Goal: Navigation & Orientation: Find specific page/section

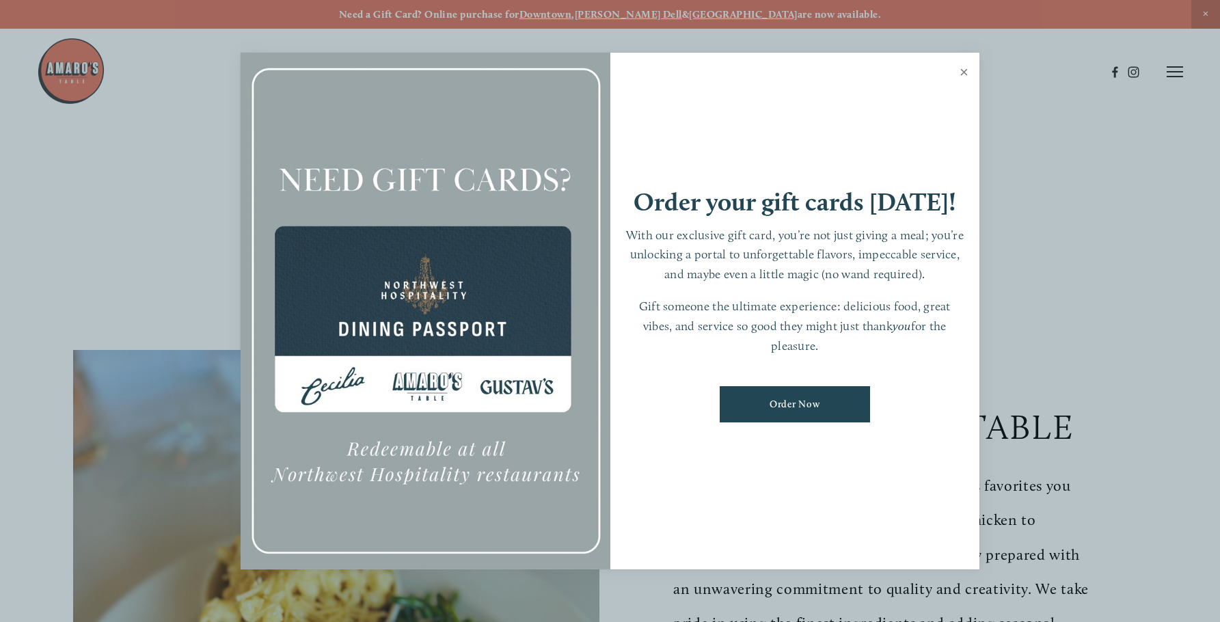
click at [963, 74] on link "Close" at bounding box center [964, 74] width 27 height 38
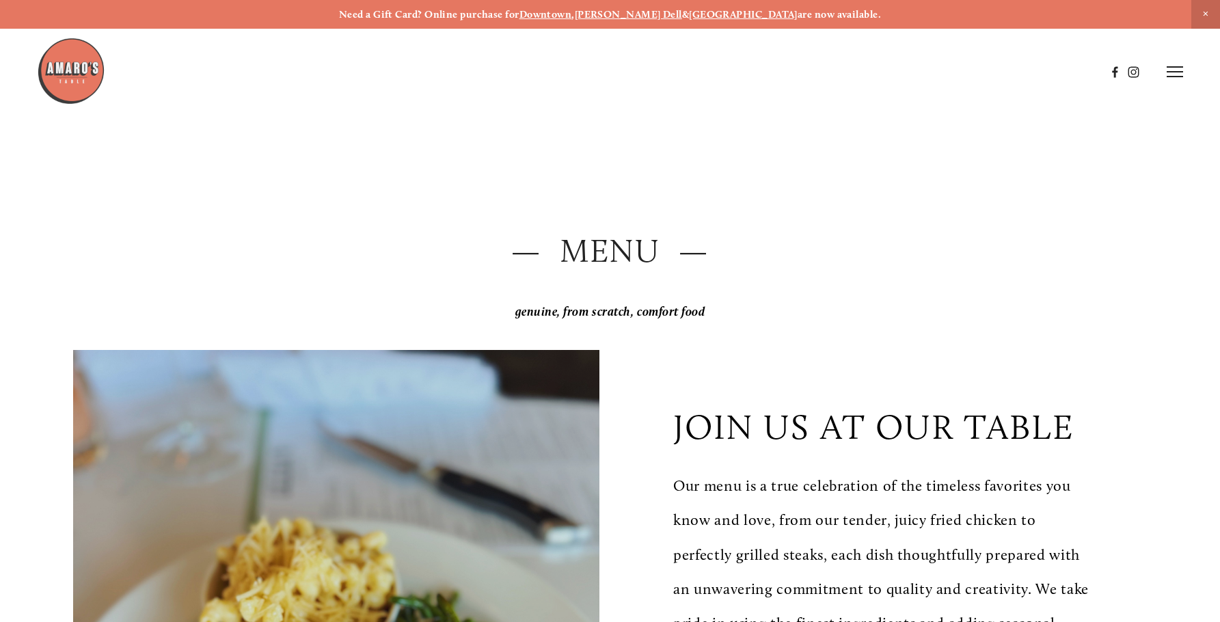
click at [49, 74] on img at bounding box center [71, 71] width 68 height 68
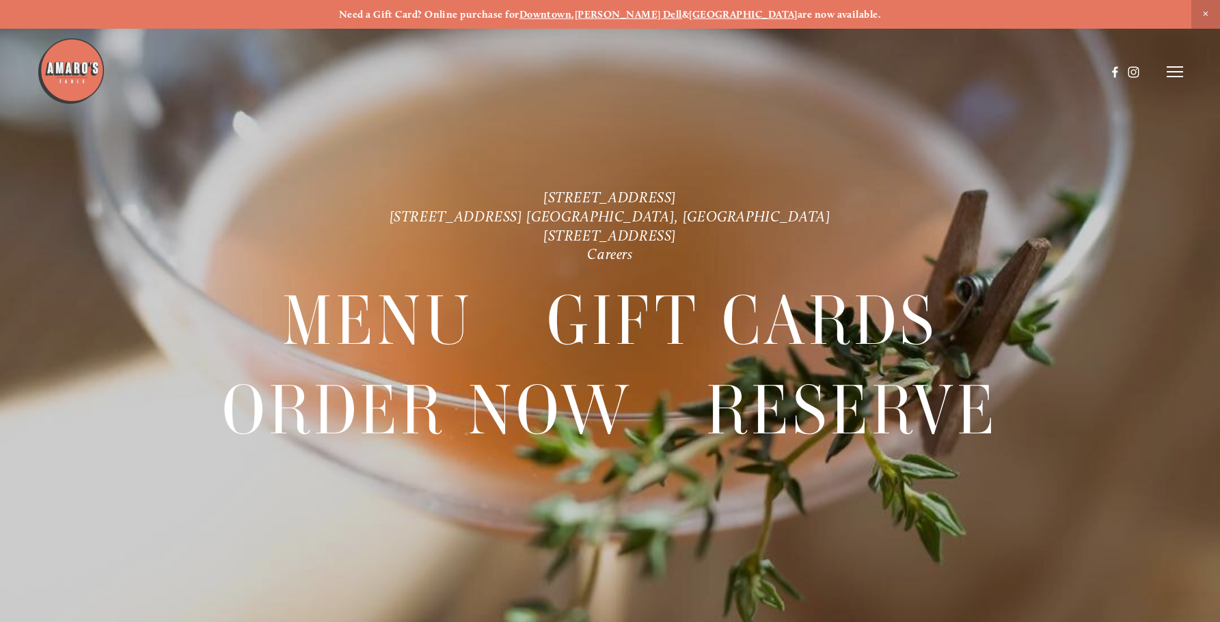
click at [1174, 69] on icon at bounding box center [1175, 72] width 16 height 12
click at [1174, 69] on icon at bounding box center [1173, 72] width 12 height 12
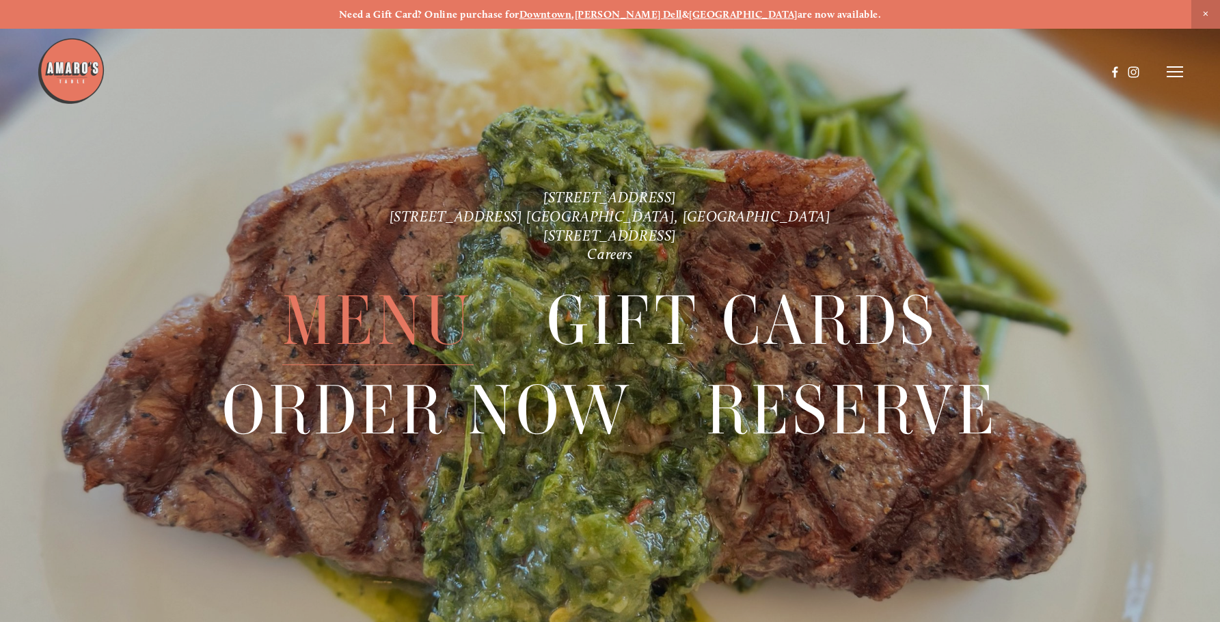
click at [332, 319] on span "Menu" at bounding box center [377, 321] width 191 height 88
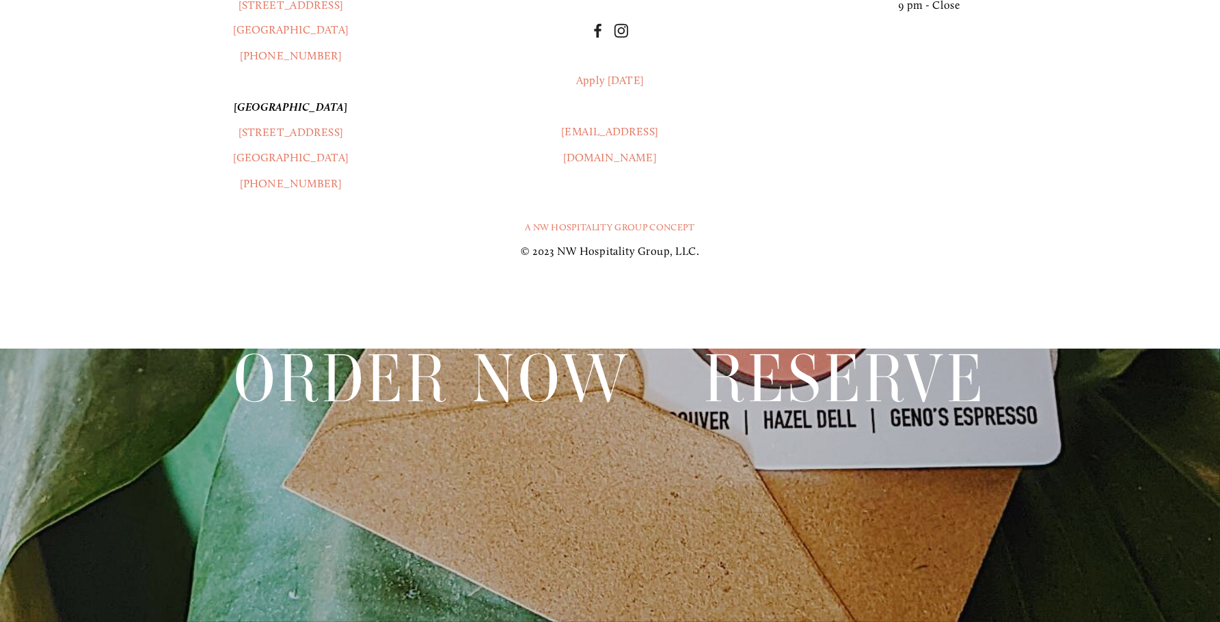
scroll to position [3082, 0]
